Goal: Find specific page/section: Find specific page/section

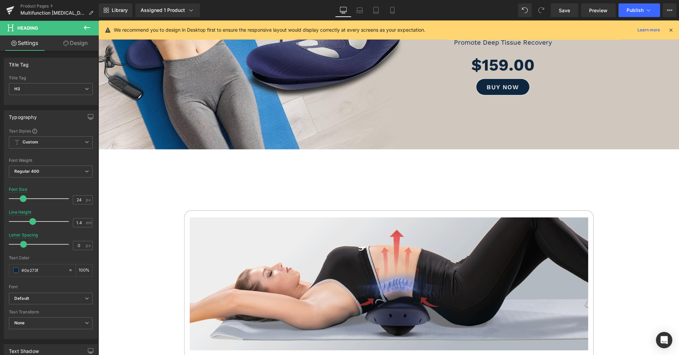
scroll to position [150, 0]
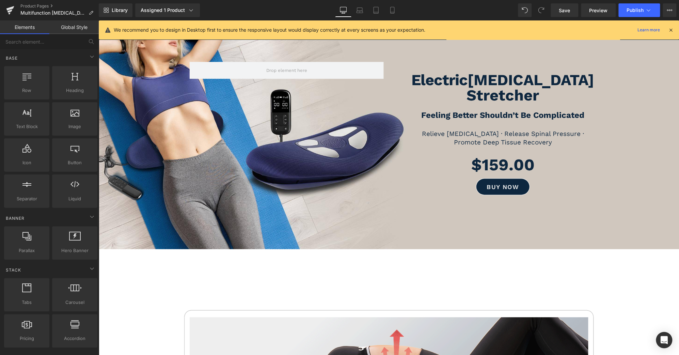
scroll to position [50, 0]
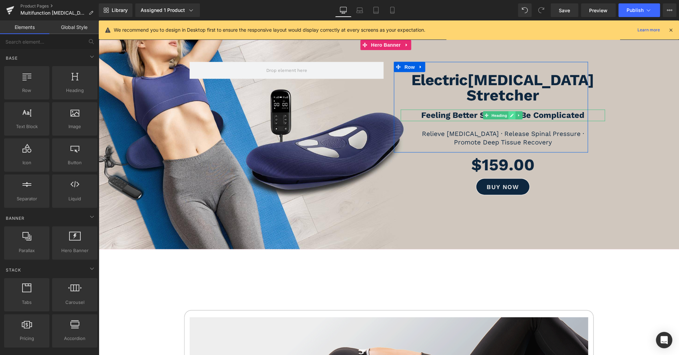
click at [510, 113] on icon at bounding box center [512, 115] width 4 height 4
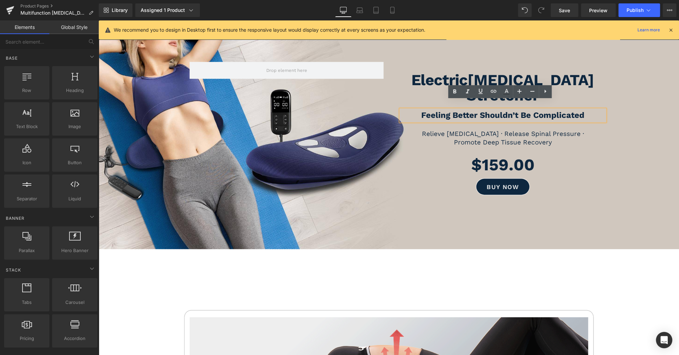
click at [508, 110] on strong "Feeling Better Shouldn’t Be Complicated" at bounding box center [502, 115] width 163 height 10
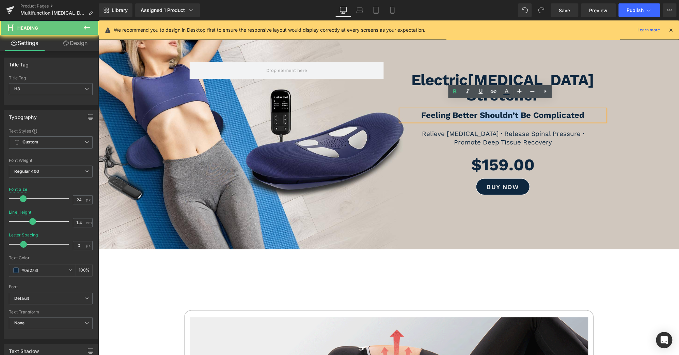
click at [508, 110] on strong "Feeling Better Shouldn’t Be Complicated" at bounding box center [502, 115] width 163 height 10
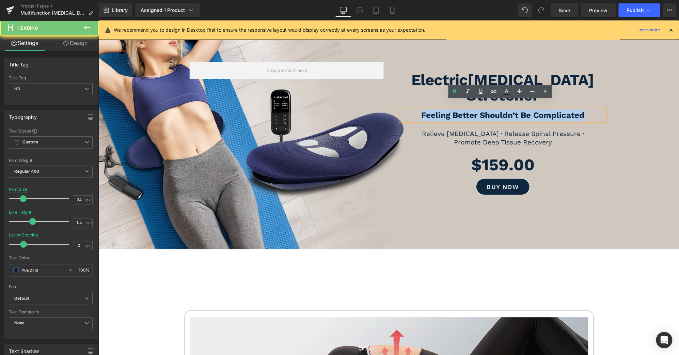
click at [508, 110] on strong "Feeling Better Shouldn’t Be Complicated" at bounding box center [502, 115] width 163 height 10
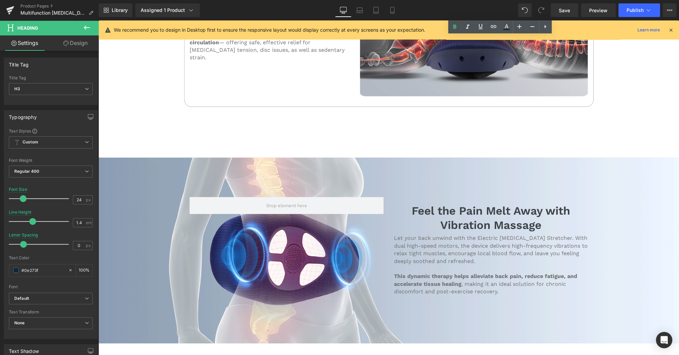
scroll to position [1303, 0]
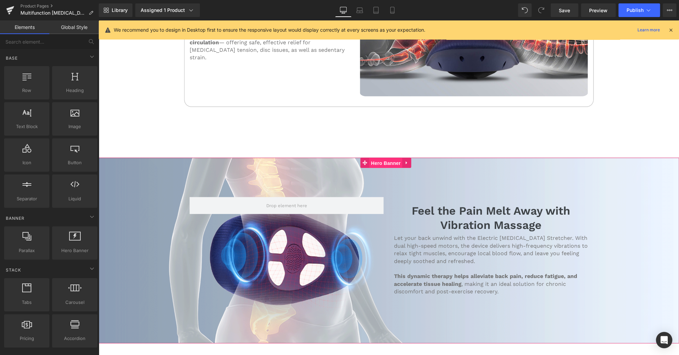
click at [383, 158] on span "Hero Banner" at bounding box center [385, 163] width 33 height 10
